Goal: Task Accomplishment & Management: Manage account settings

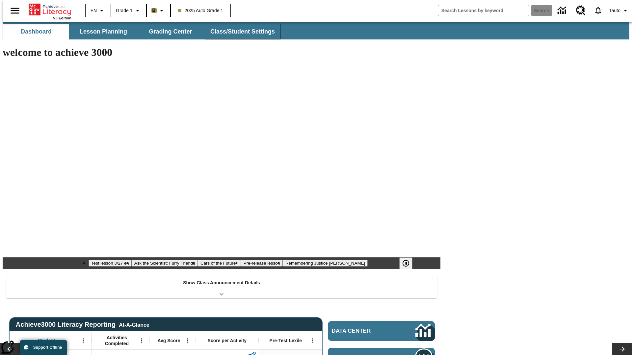
click at [239, 32] on button "Class/Student Settings" at bounding box center [243, 32] width 76 height 16
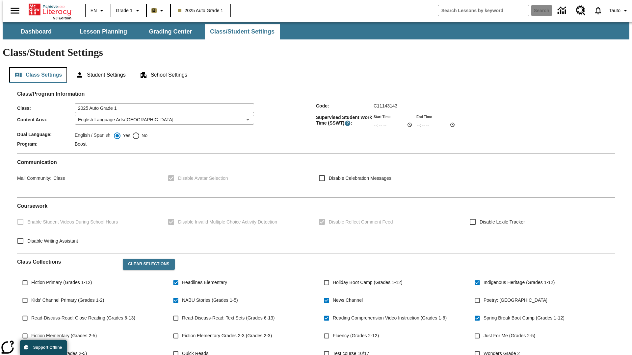
click at [36, 67] on button "Class Settings" at bounding box center [38, 75] width 58 height 16
click at [60, 279] on span "Fiction Primary (Grades 1-12)" at bounding box center [61, 282] width 61 height 7
click at [31, 277] on input "Fiction Primary (Grades 1-12)" at bounding box center [25, 283] width 13 height 13
checkbox input "true"
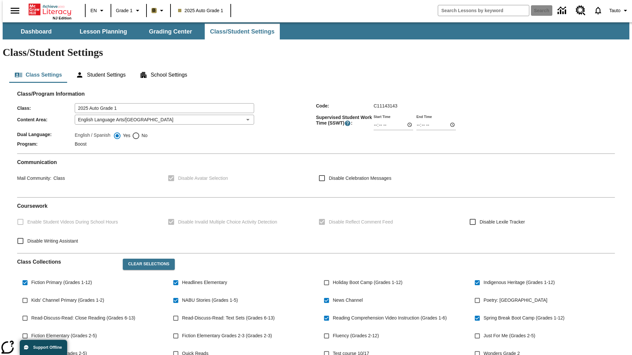
scroll to position [96, 0]
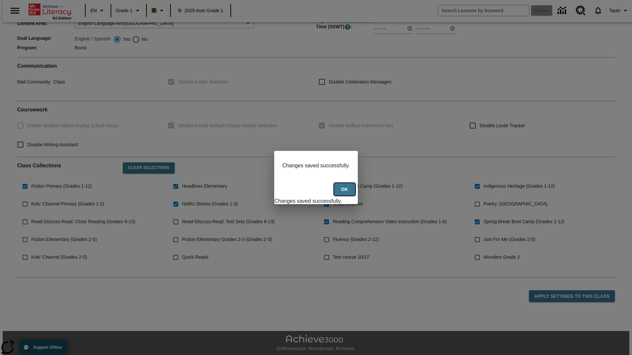
click at [345, 193] on button "Ok" at bounding box center [344, 189] width 21 height 13
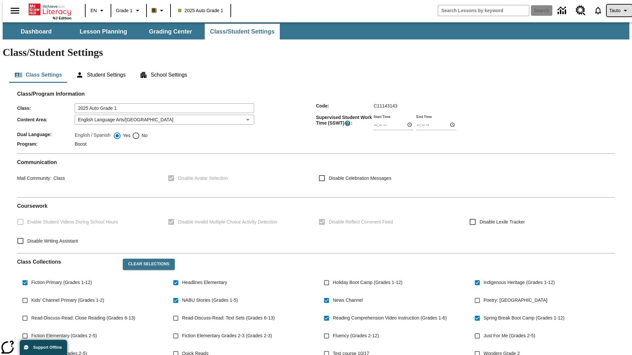
click at [616, 11] on span "Tauto" at bounding box center [614, 10] width 11 height 7
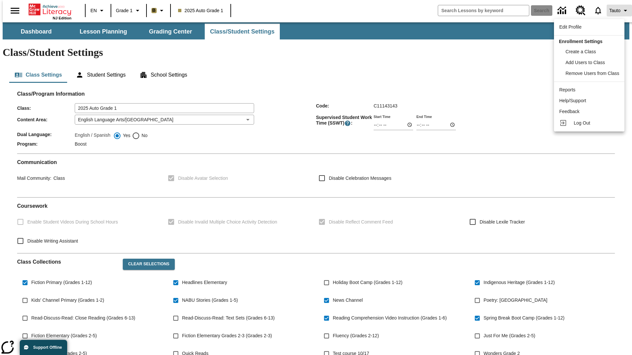
scroll to position [96, 0]
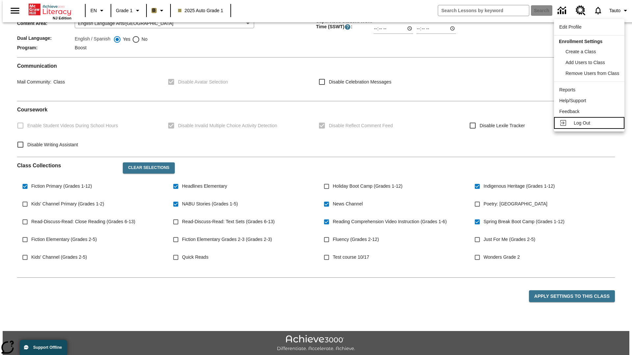
click at [590, 123] on span "Log Out" at bounding box center [582, 122] width 16 height 5
